Goal: Task Accomplishment & Management: Complete application form

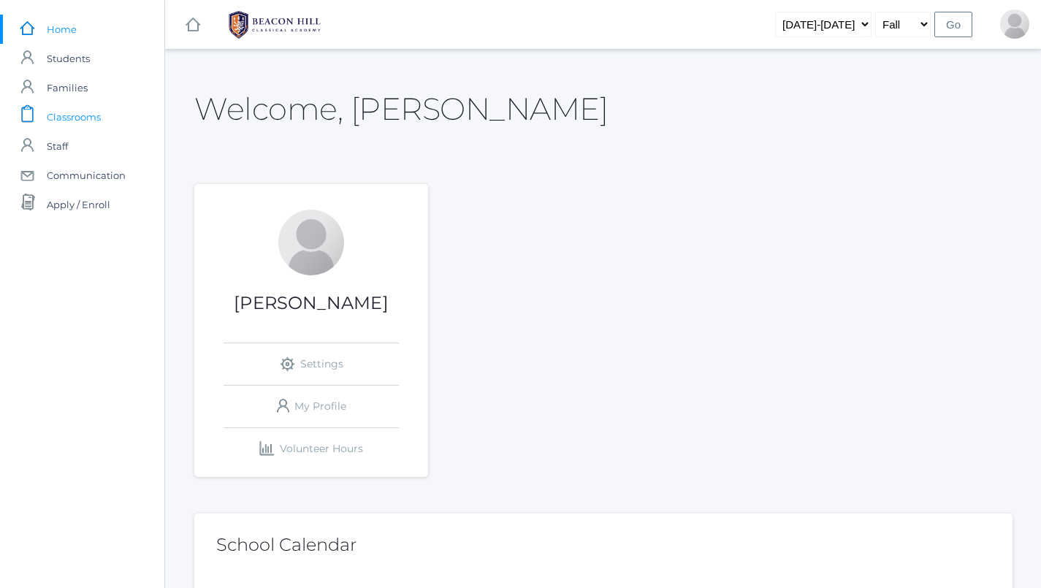
click at [99, 114] on span "Classrooms" at bounding box center [74, 116] width 54 height 29
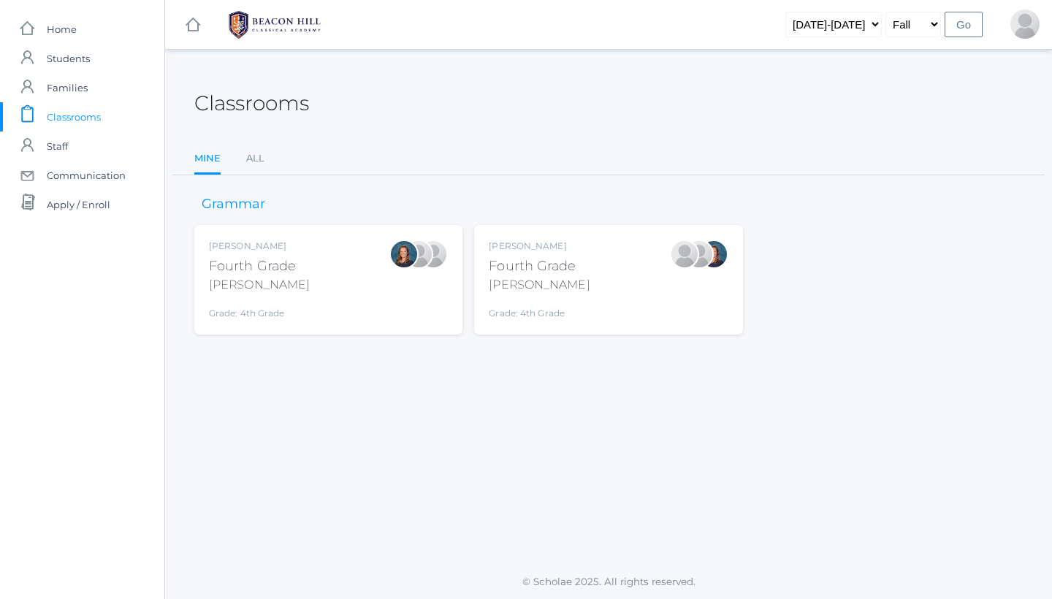
click at [582, 221] on div "Grammar [PERSON_NAME] Fourth Grade [PERSON_NAME] Grade: 4th Grade 04LA [PERSON_…" at bounding box center [608, 254] width 829 height 159
click at [582, 250] on div "[PERSON_NAME] Fourth Grade [PERSON_NAME] Grade: 4th Grade 04LA" at bounding box center [608, 280] width 239 height 80
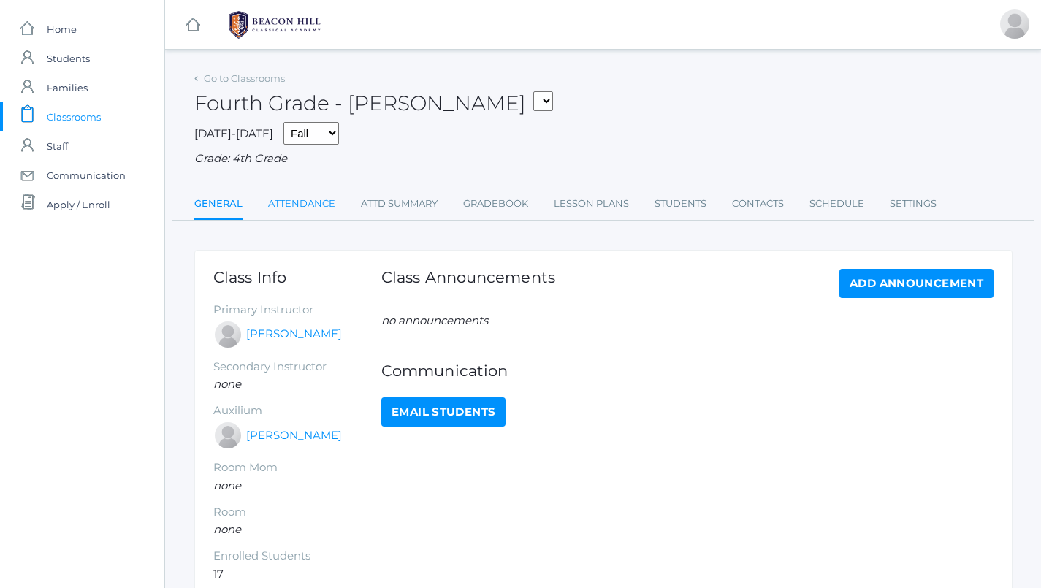
click at [298, 196] on link "Attendance" at bounding box center [301, 203] width 67 height 29
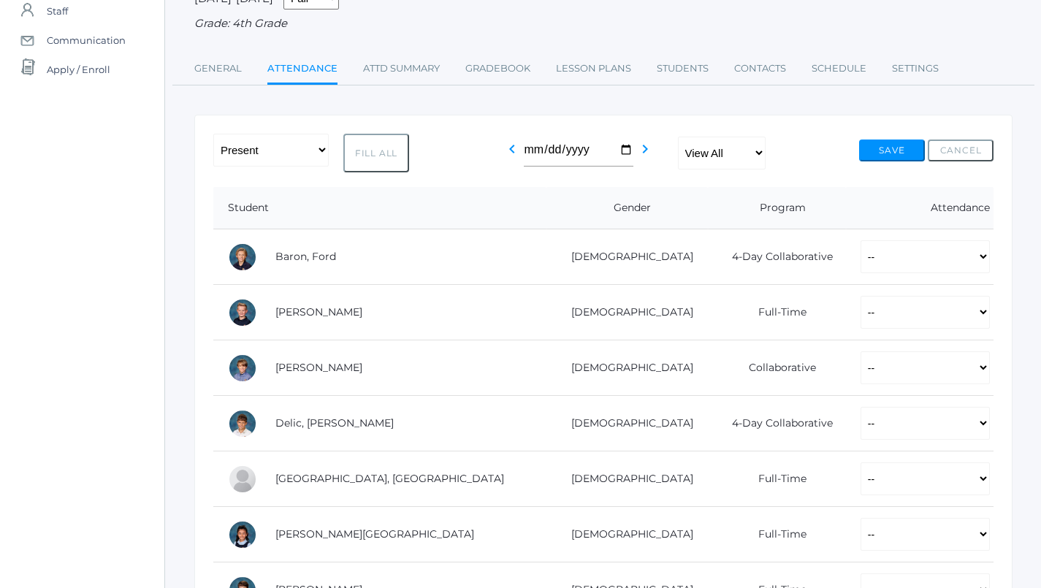
scroll to position [151, 0]
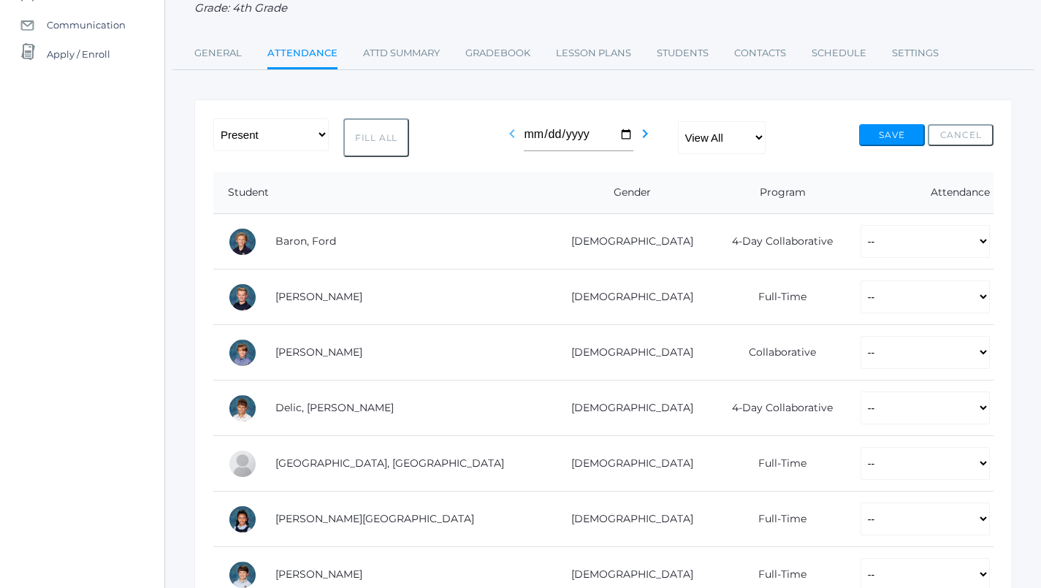
click at [521, 129] on icon "chevron_left" at bounding box center [512, 134] width 18 height 18
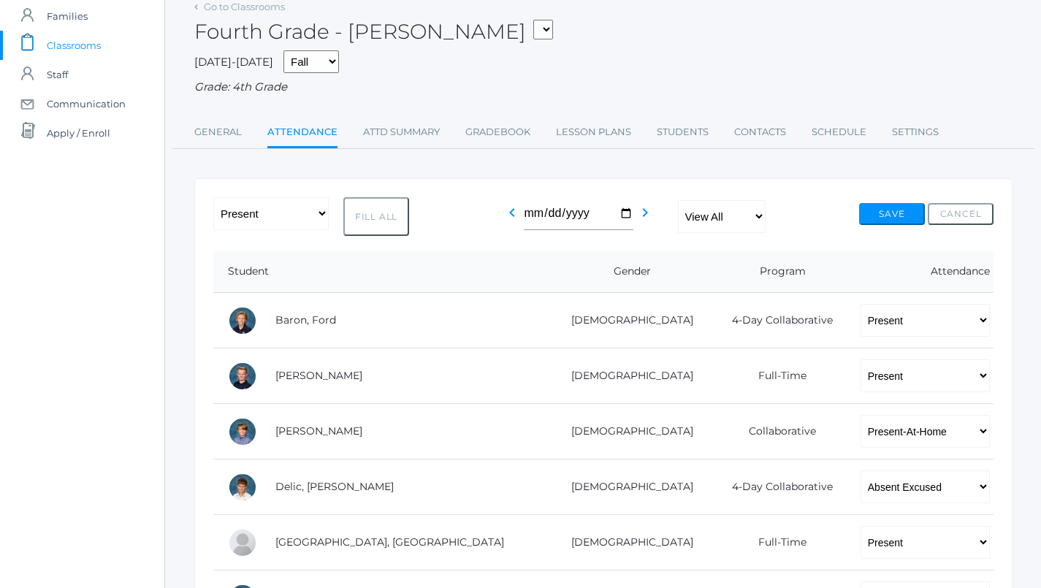
scroll to position [95, 0]
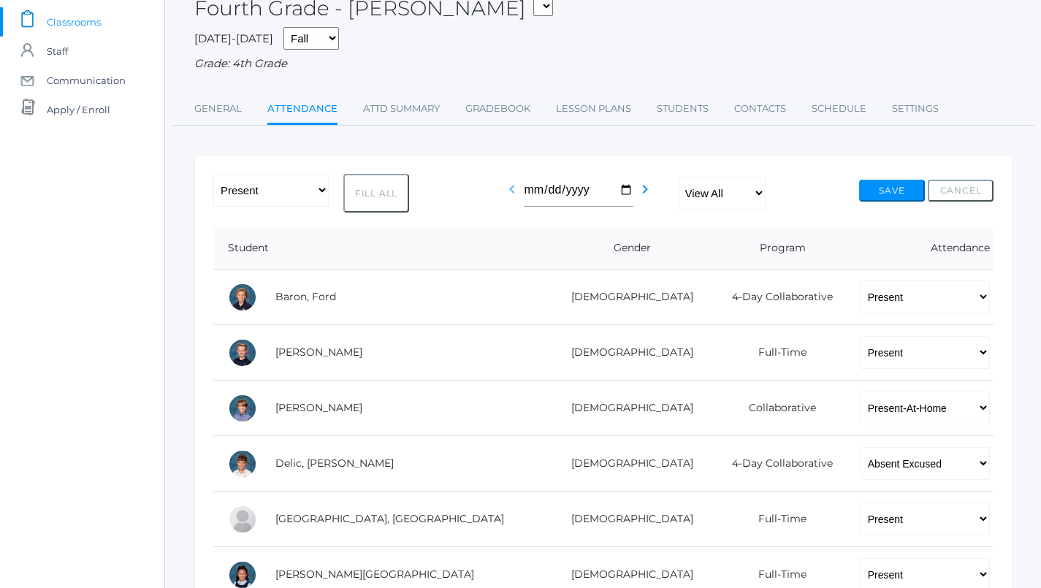
click at [521, 192] on icon "chevron_left" at bounding box center [512, 189] width 18 height 18
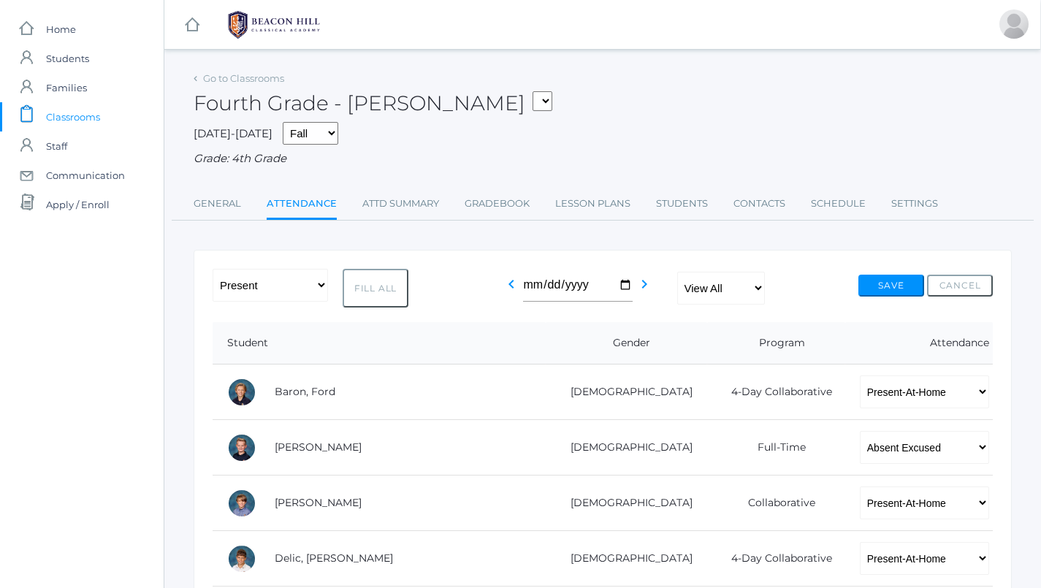
scroll to position [0, 1]
click at [653, 281] on icon "chevron_right" at bounding box center [645, 284] width 18 height 18
click at [654, 281] on icon "chevron_right" at bounding box center [645, 284] width 18 height 18
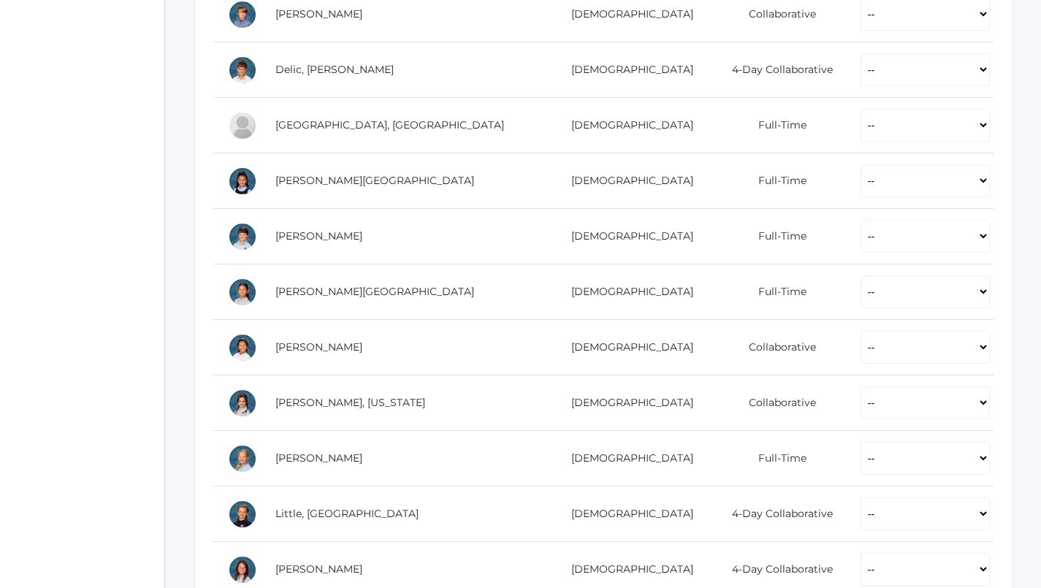
scroll to position [530, 0]
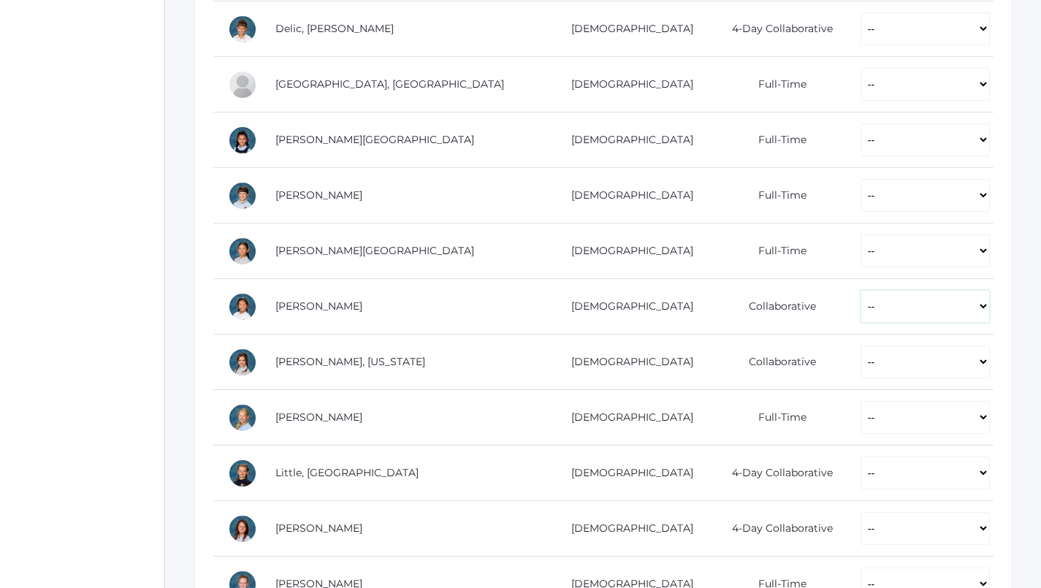
select select "P"
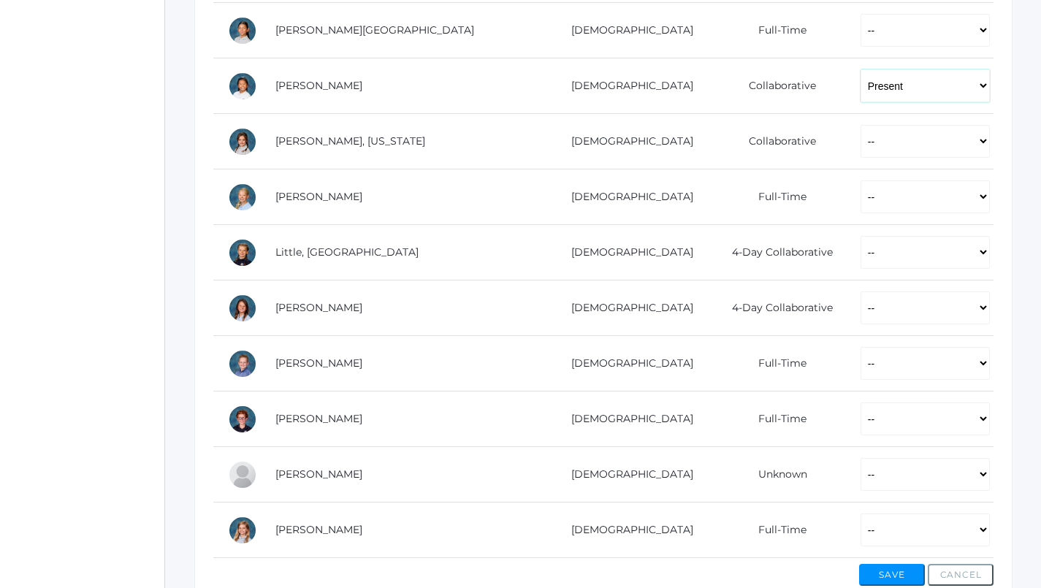
scroll to position [749, 0]
select select "P"
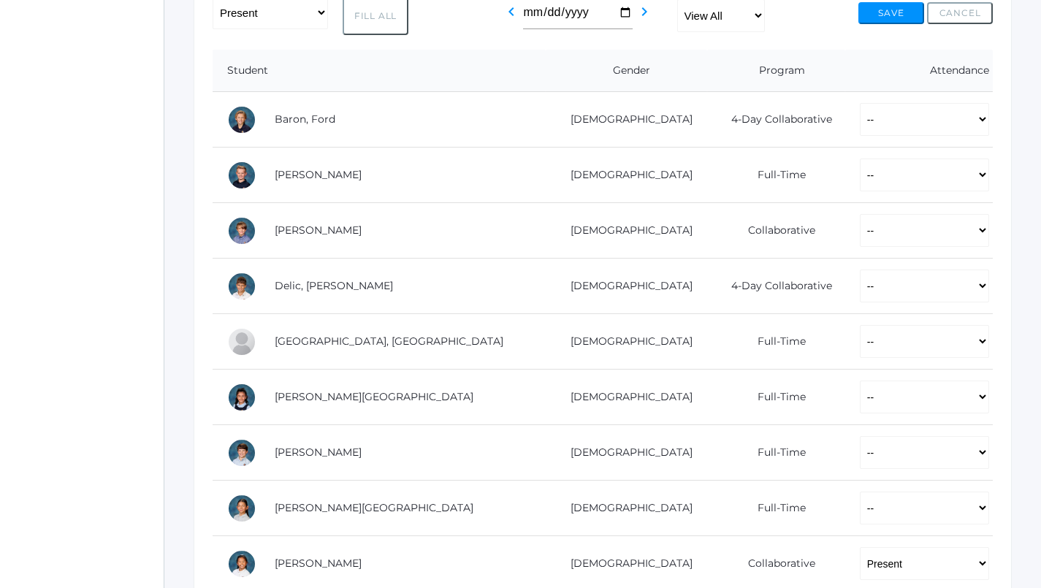
scroll to position [263, 1]
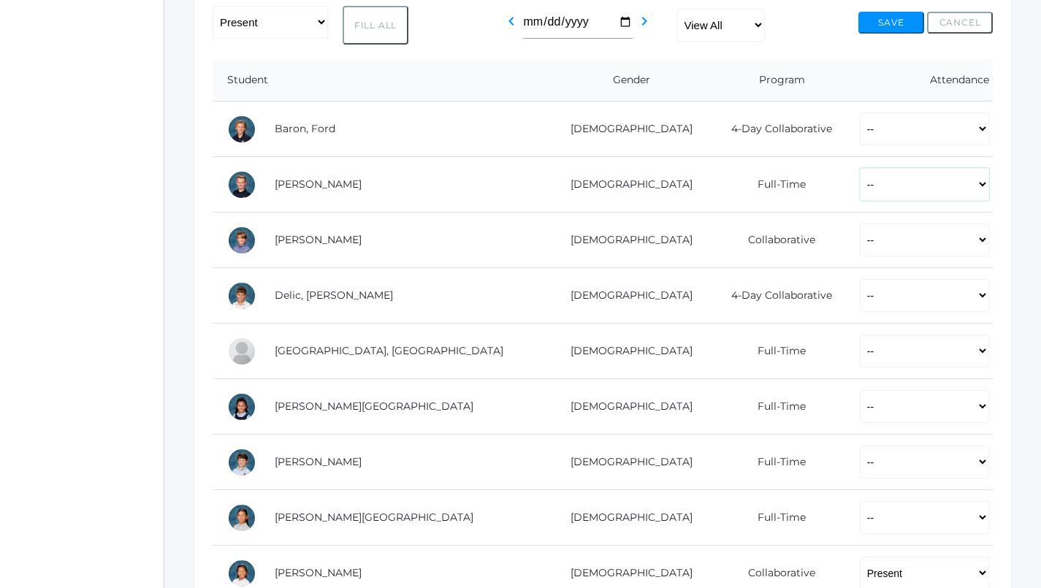
select select "P"
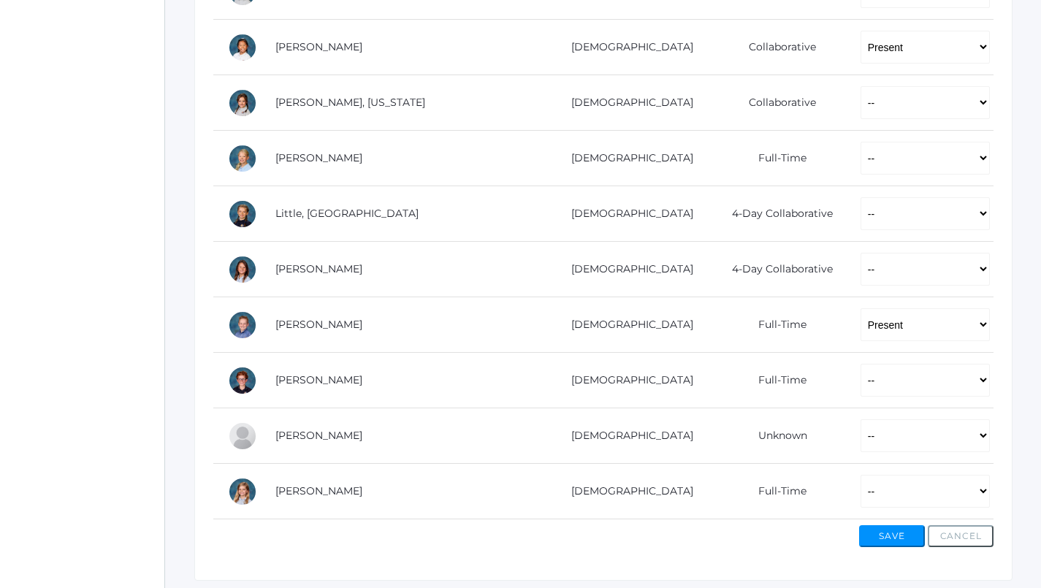
scroll to position [788, 1]
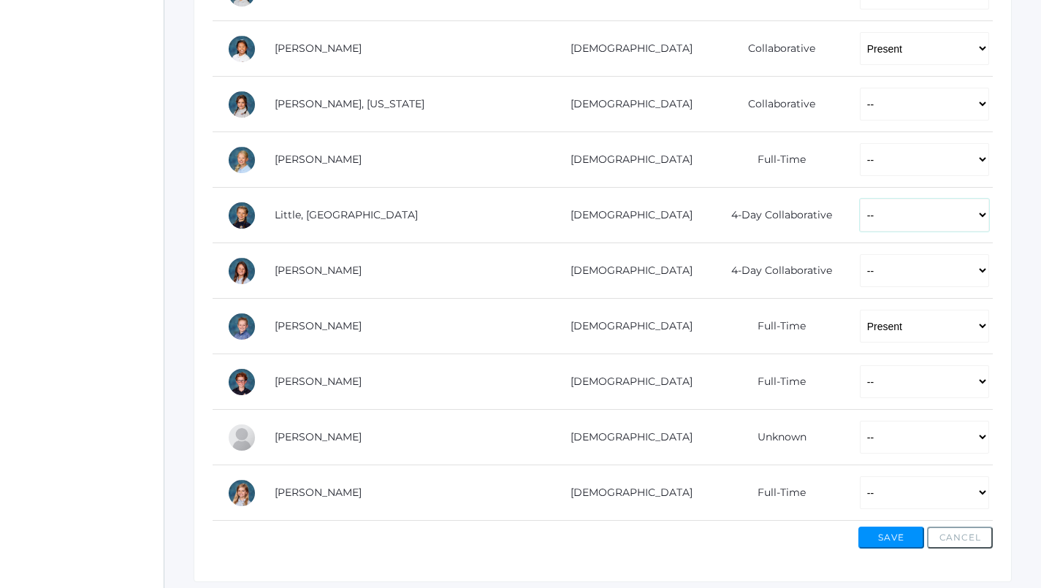
select select "P"
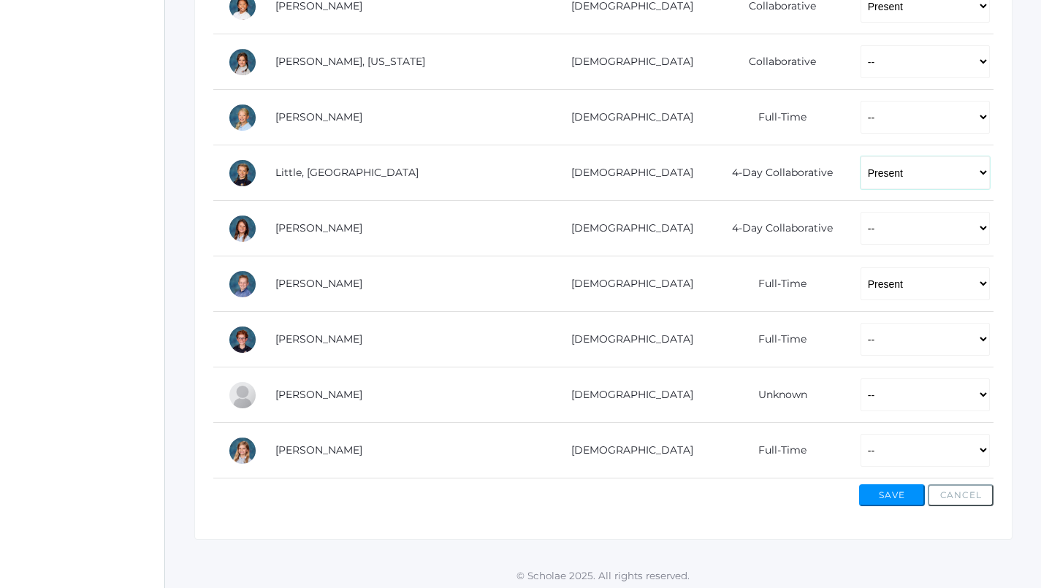
scroll to position [829, 0]
select select "P"
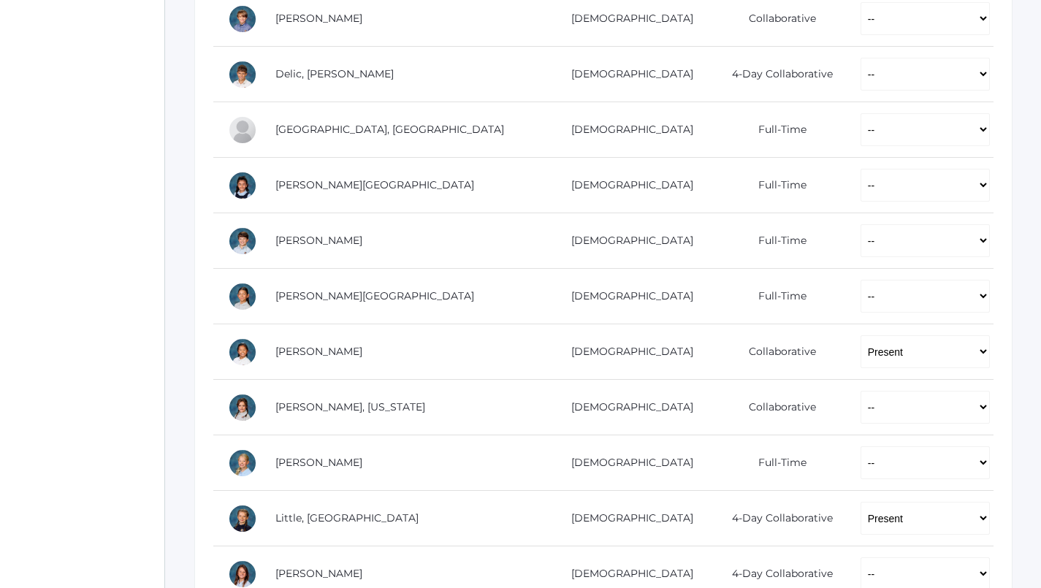
scroll to position [482, 0]
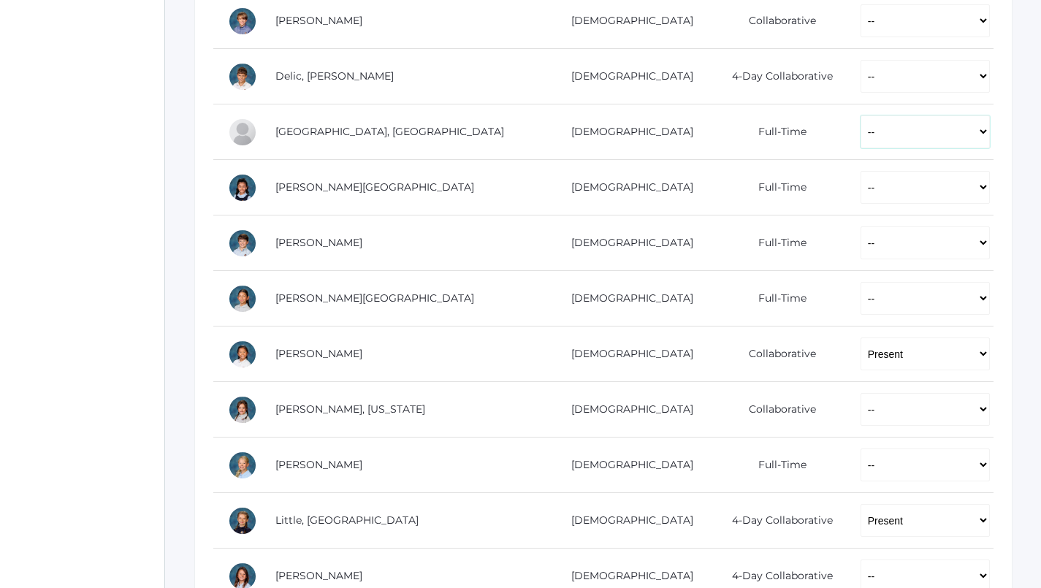
select select "P"
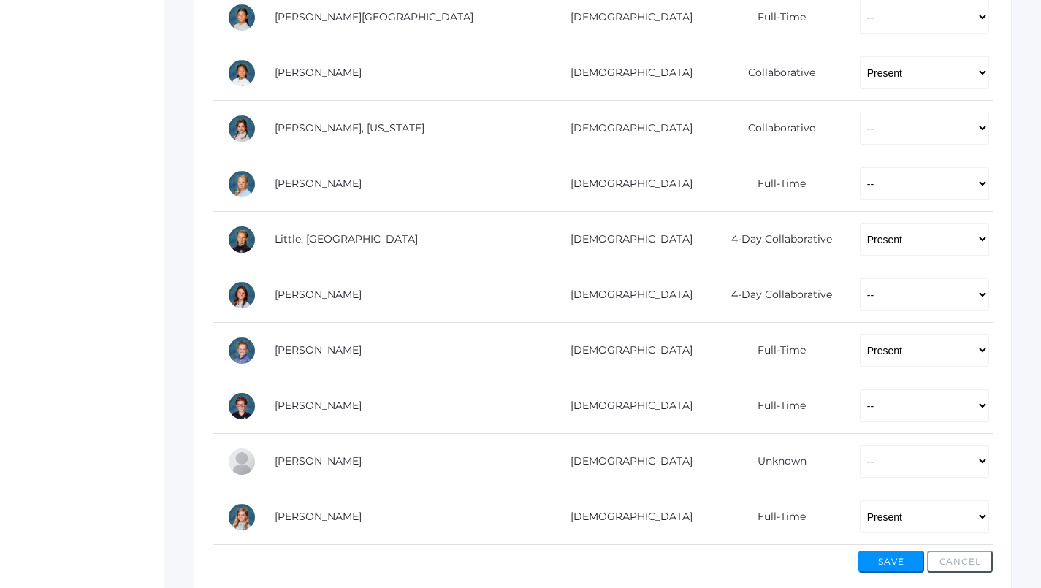
scroll to position [774, 1]
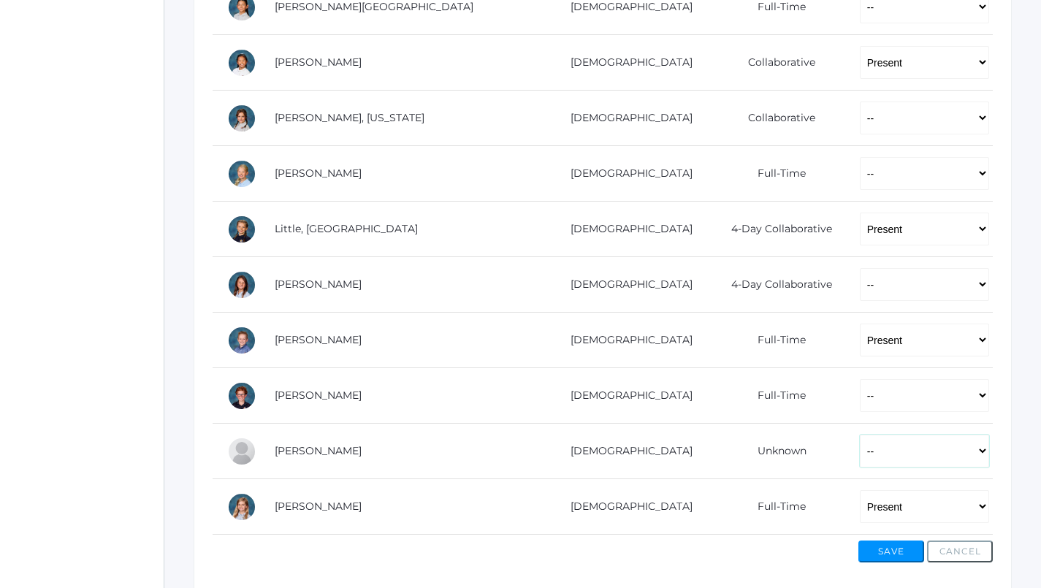
select select "P"
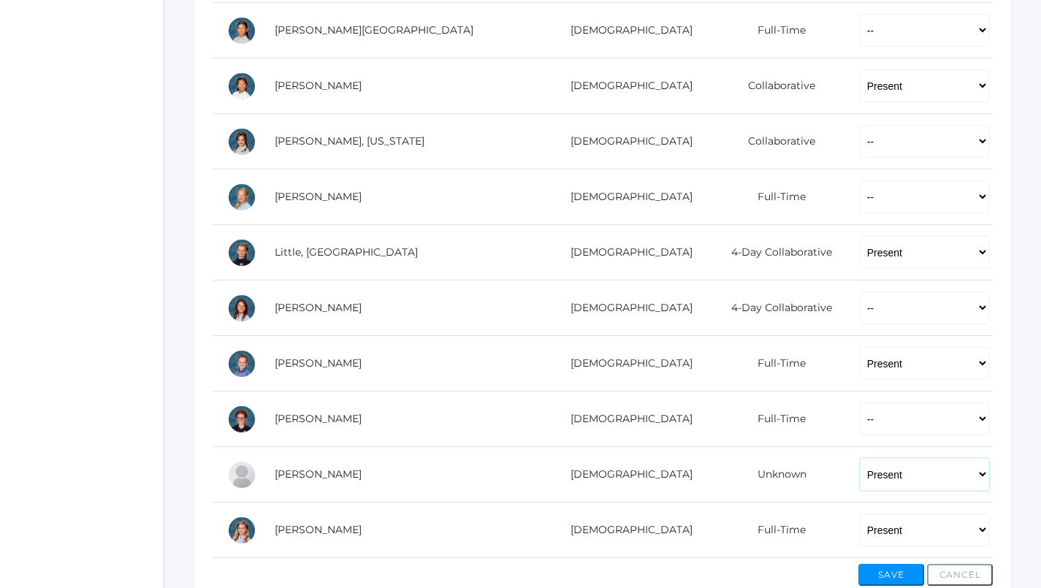
scroll to position [745, 1]
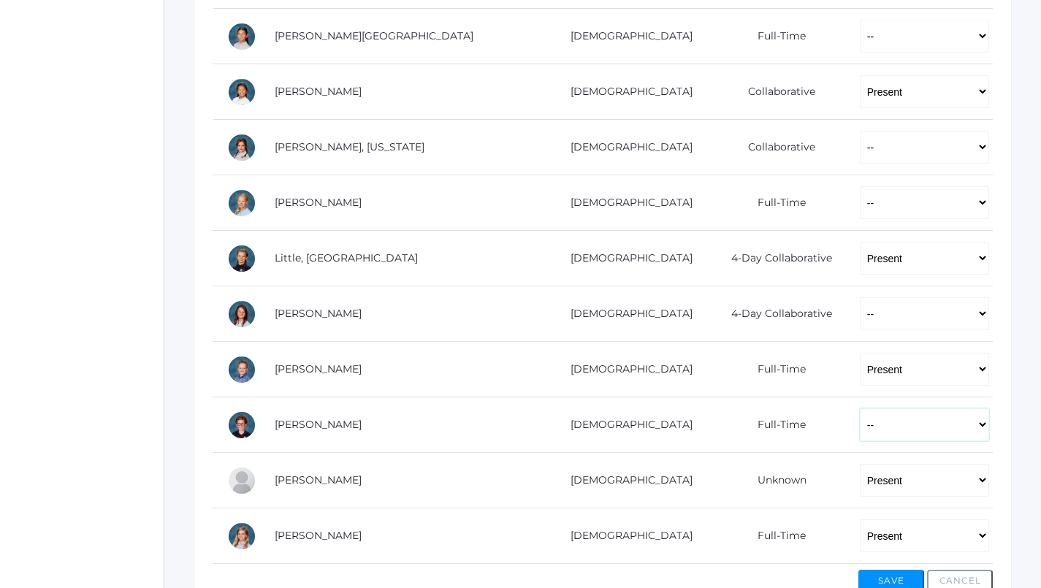
select select "P"
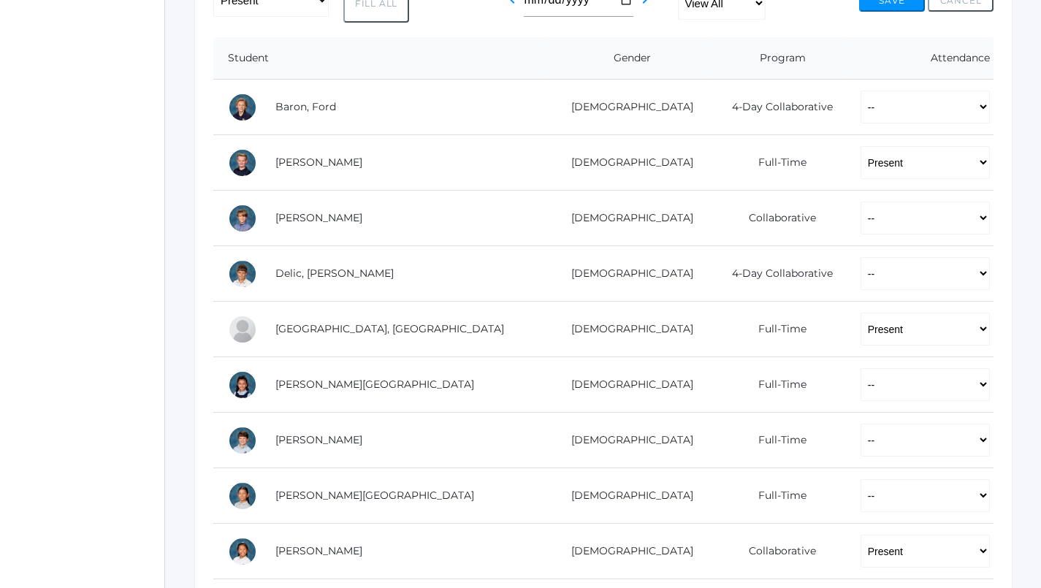
scroll to position [283, 0]
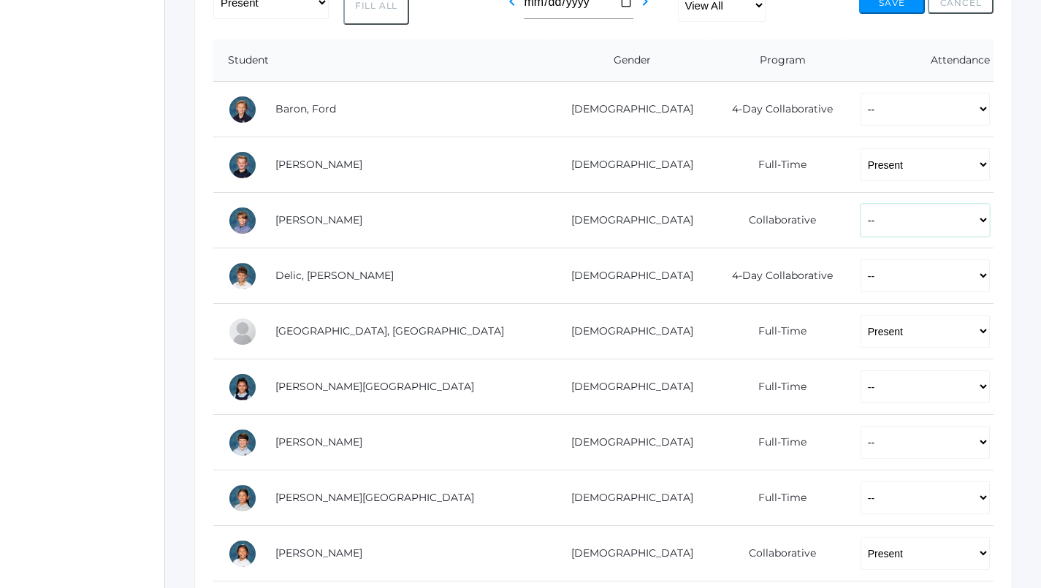
select select "P"
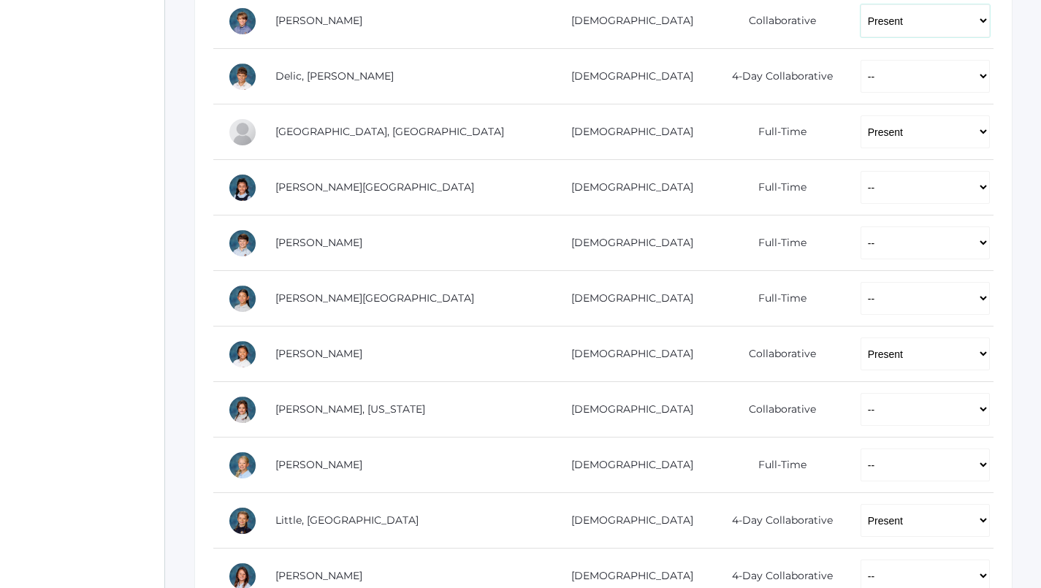
scroll to position [502, 0]
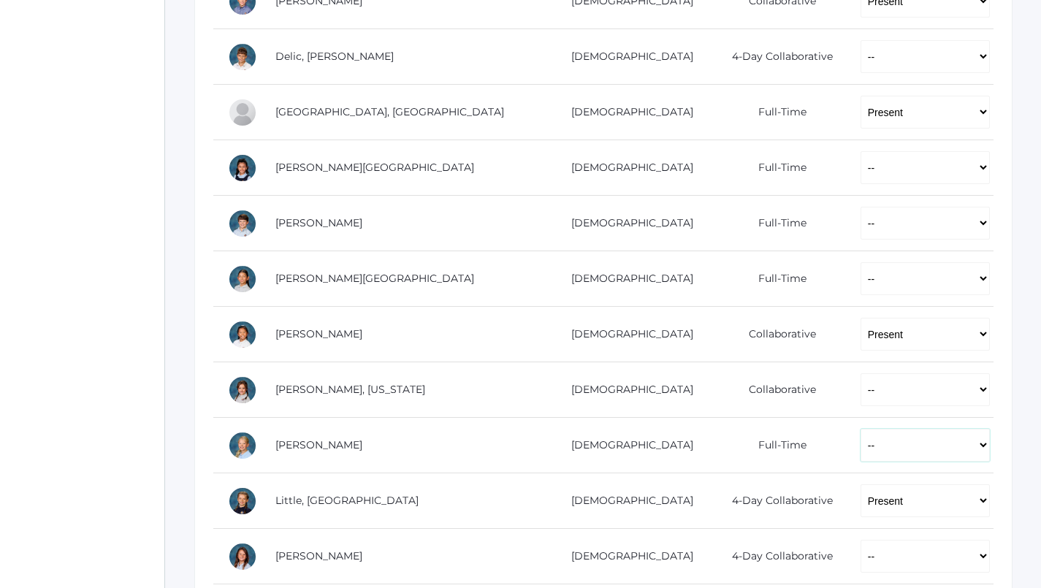
select select "P"
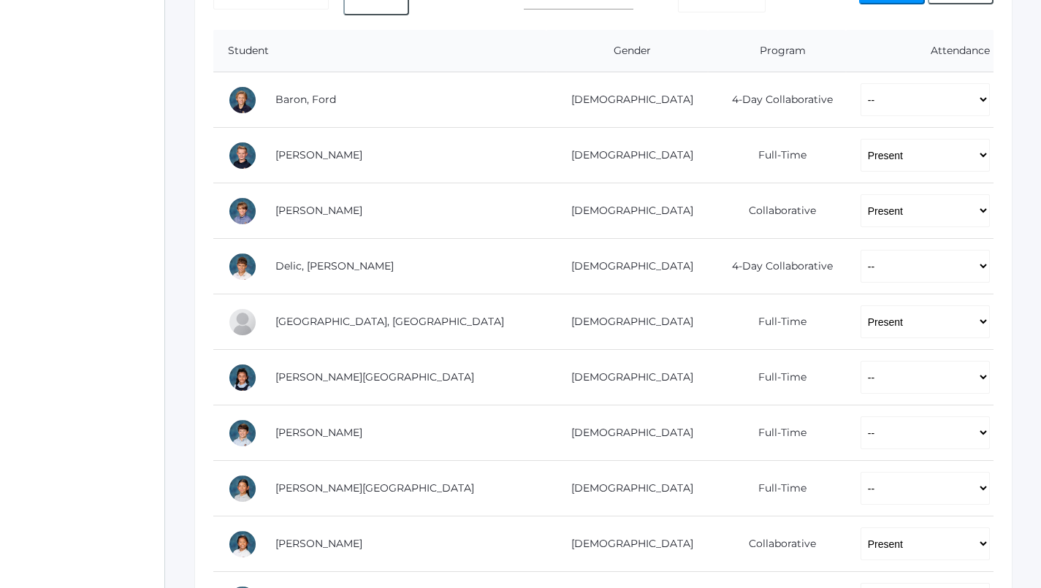
scroll to position [374, 0]
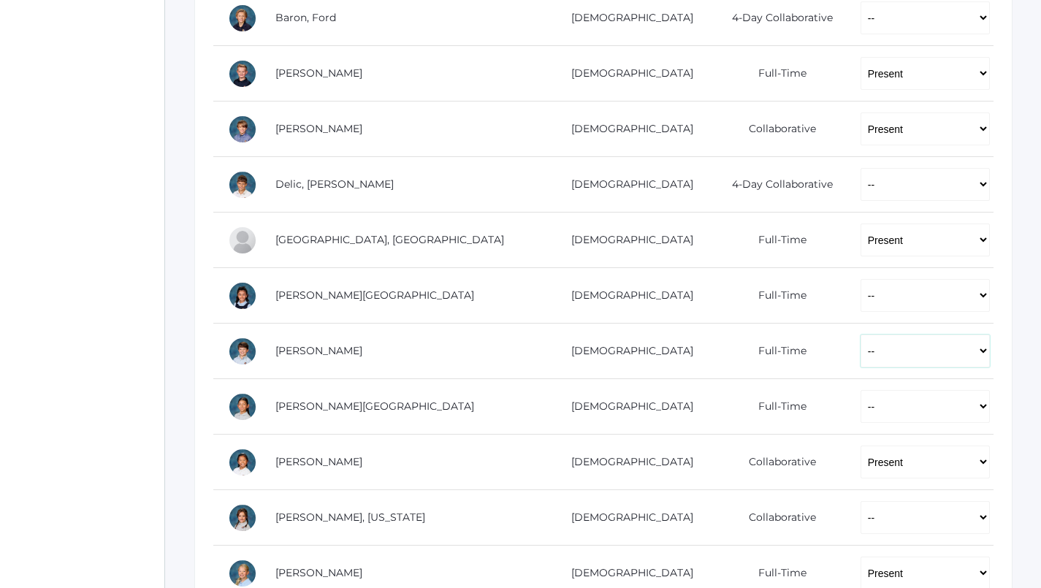
select select "P"
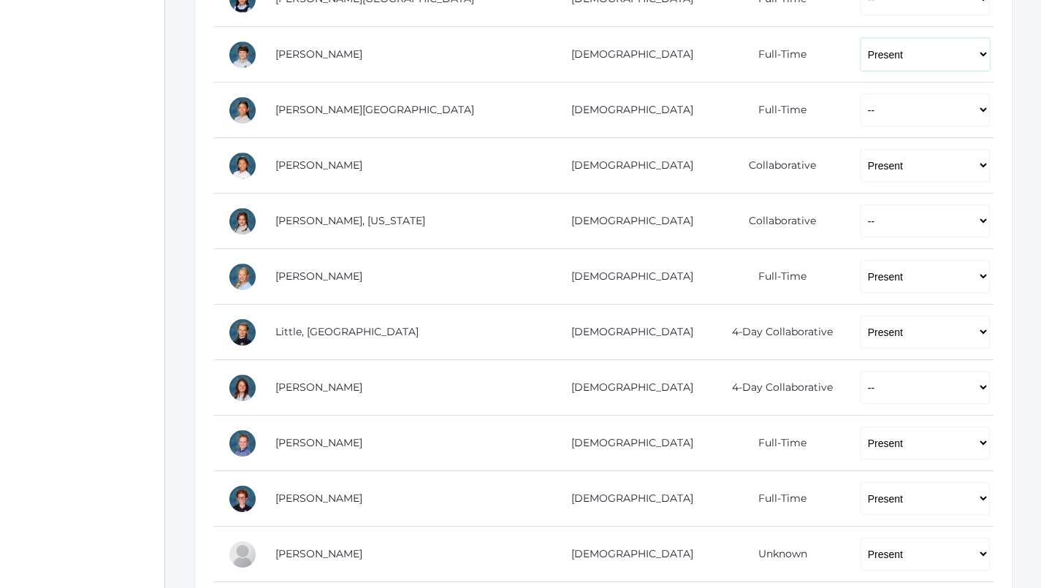
scroll to position [674, 0]
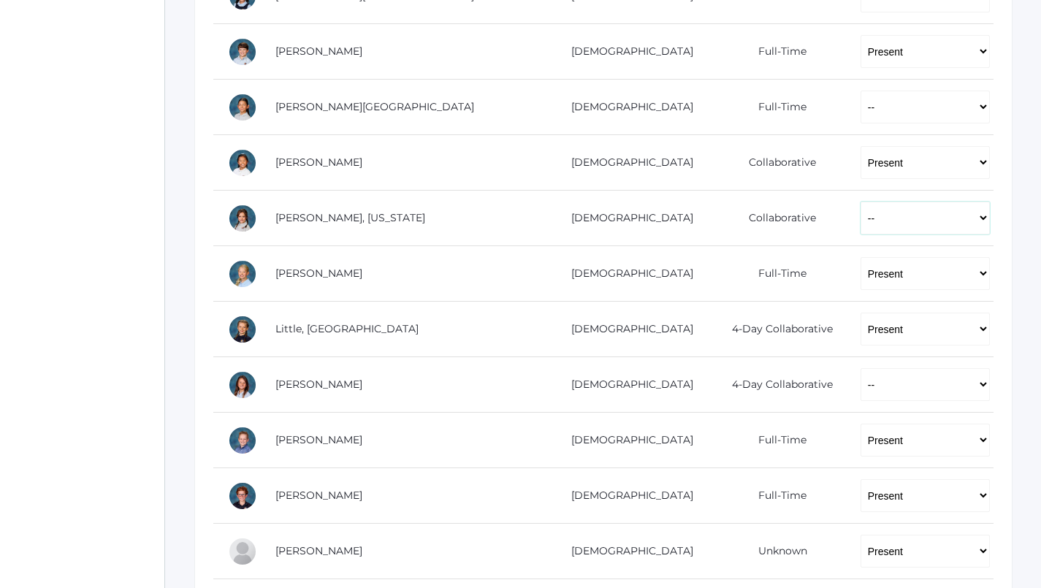
select select "P"
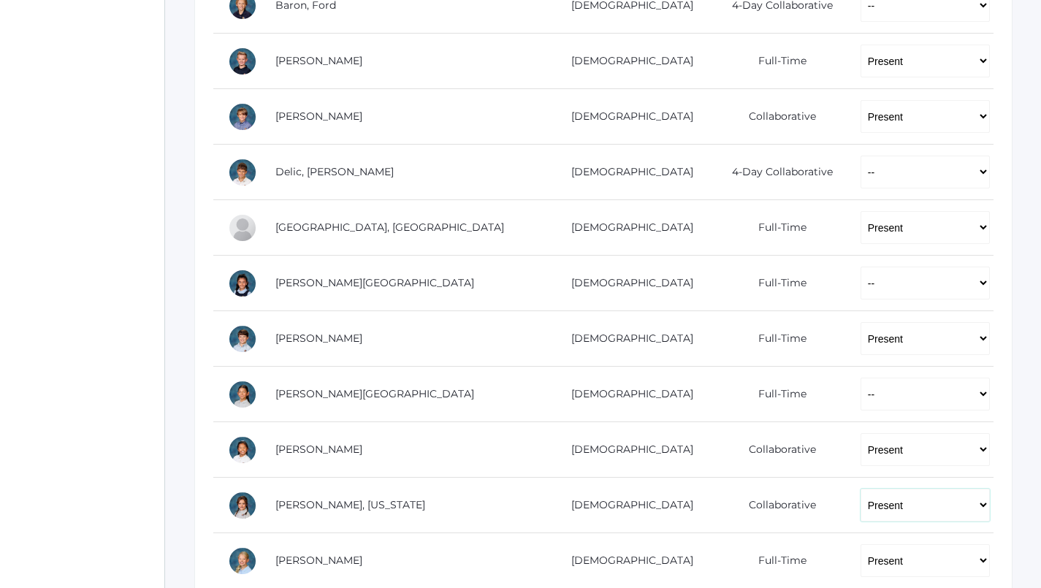
scroll to position [387, 1]
select select "P"
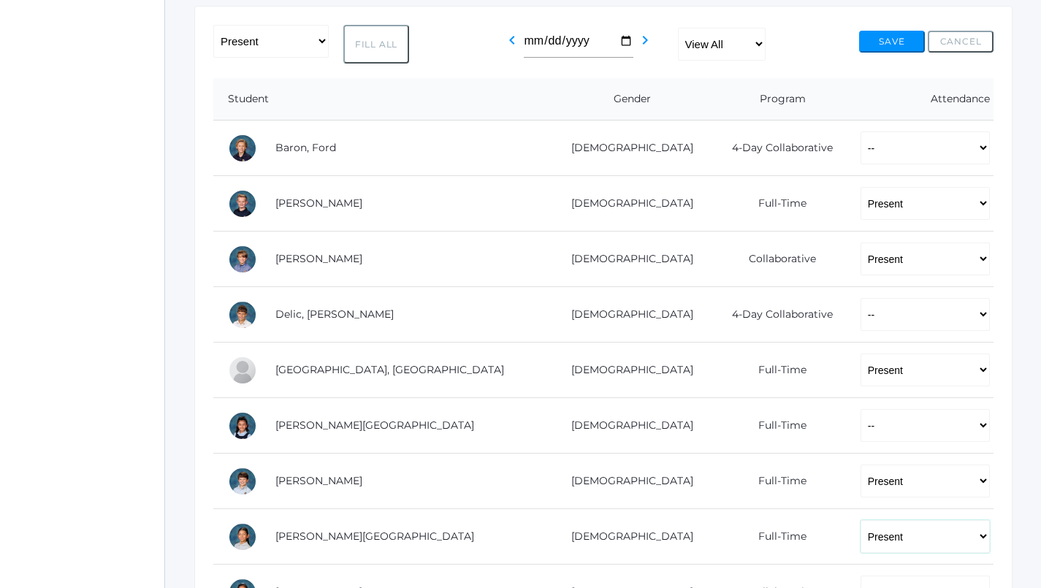
scroll to position [241, 0]
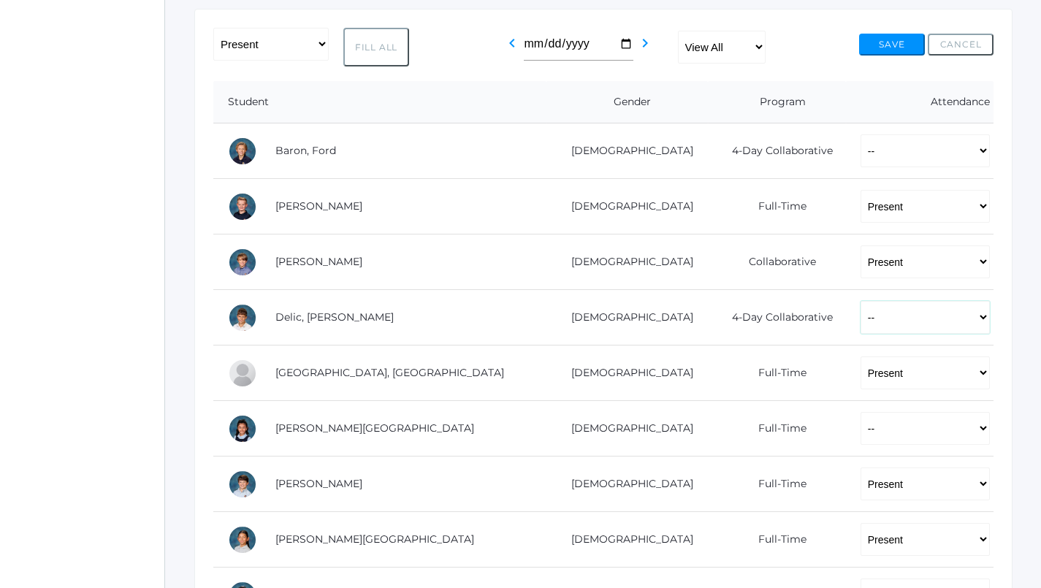
select select "P"
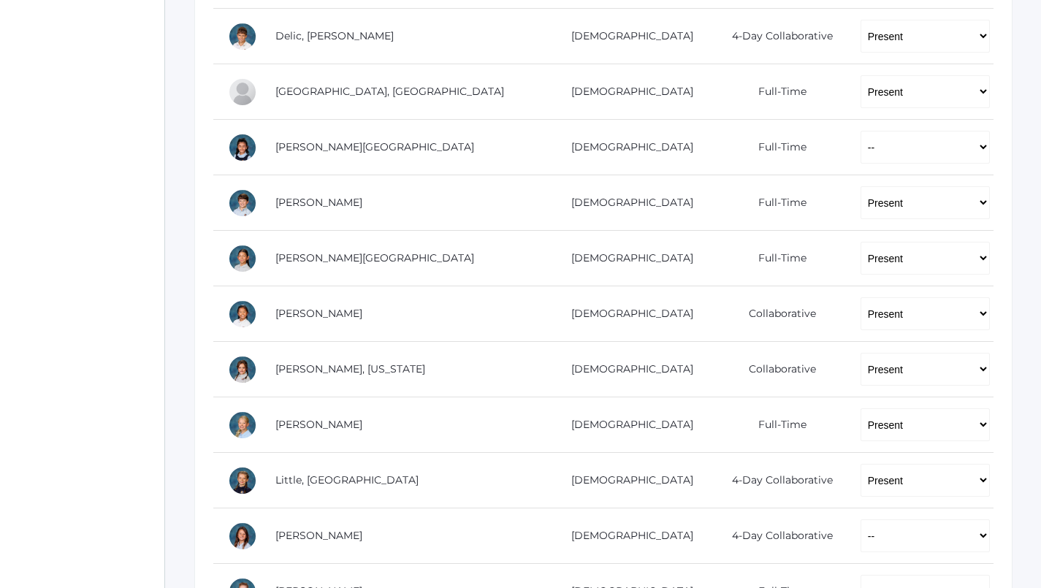
scroll to position [517, 0]
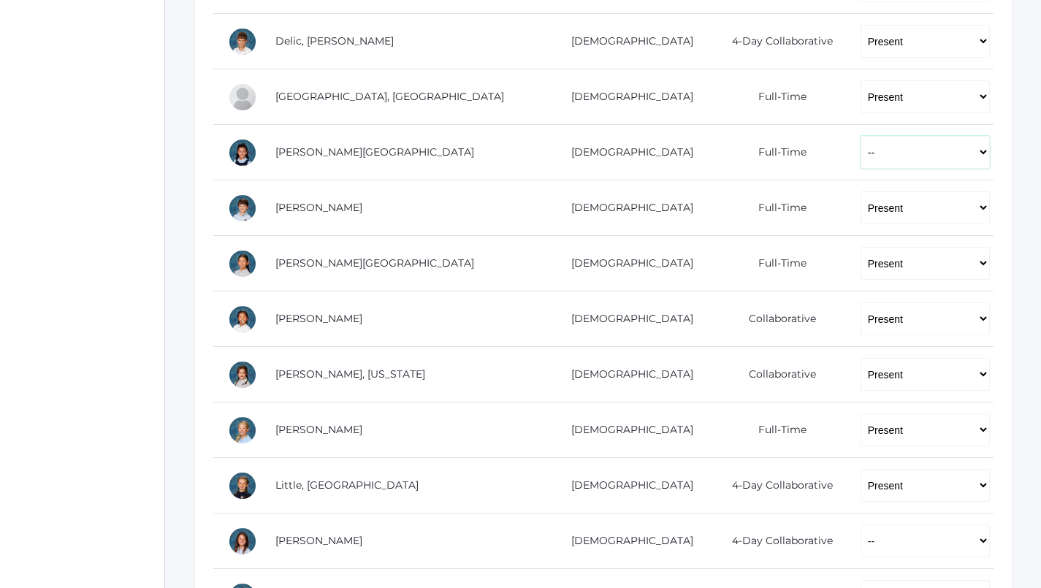
select select "AU"
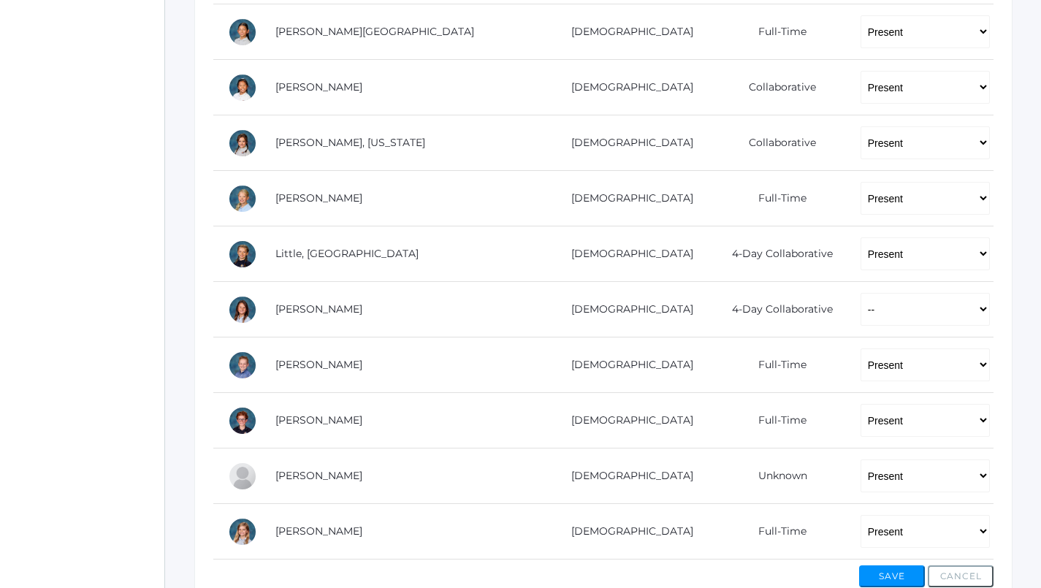
scroll to position [761, 0]
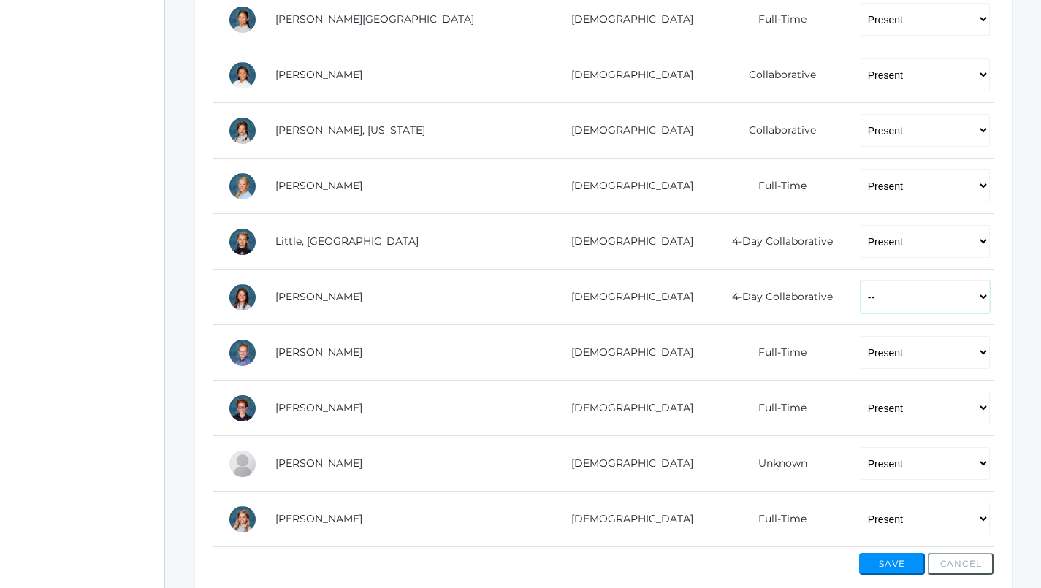
select select "AU"
click at [881, 559] on button "Save" at bounding box center [892, 564] width 66 height 22
